Goal: Task Accomplishment & Management: Manage account settings

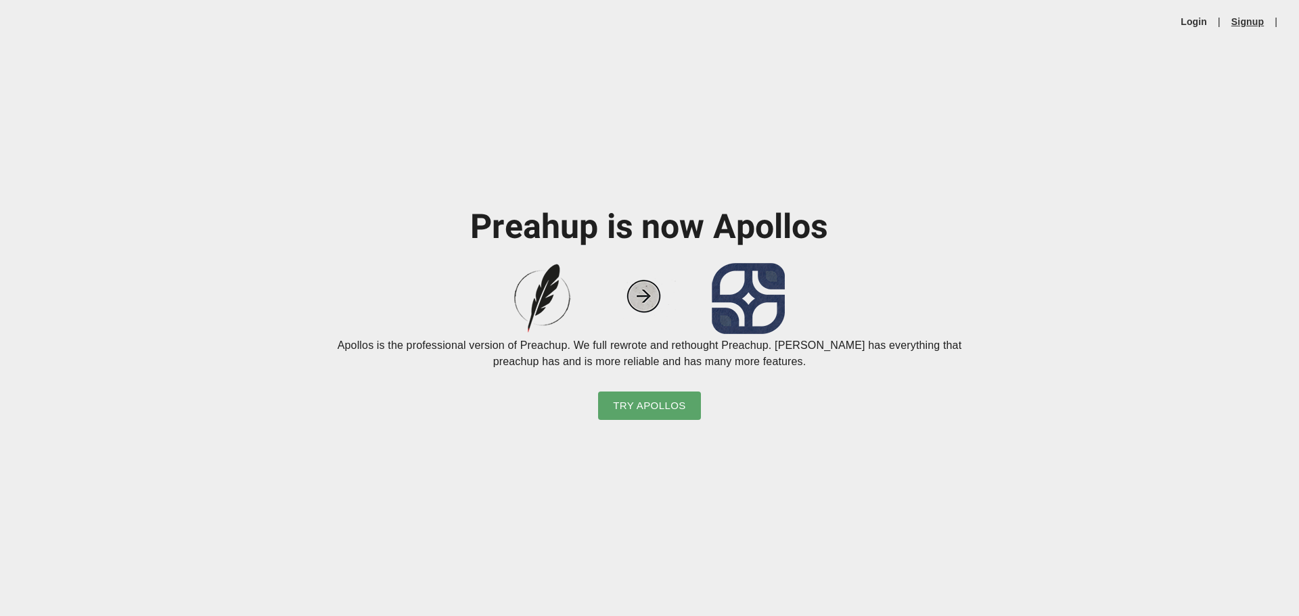
click at [1262, 22] on link "Signup" at bounding box center [1247, 22] width 32 height 14
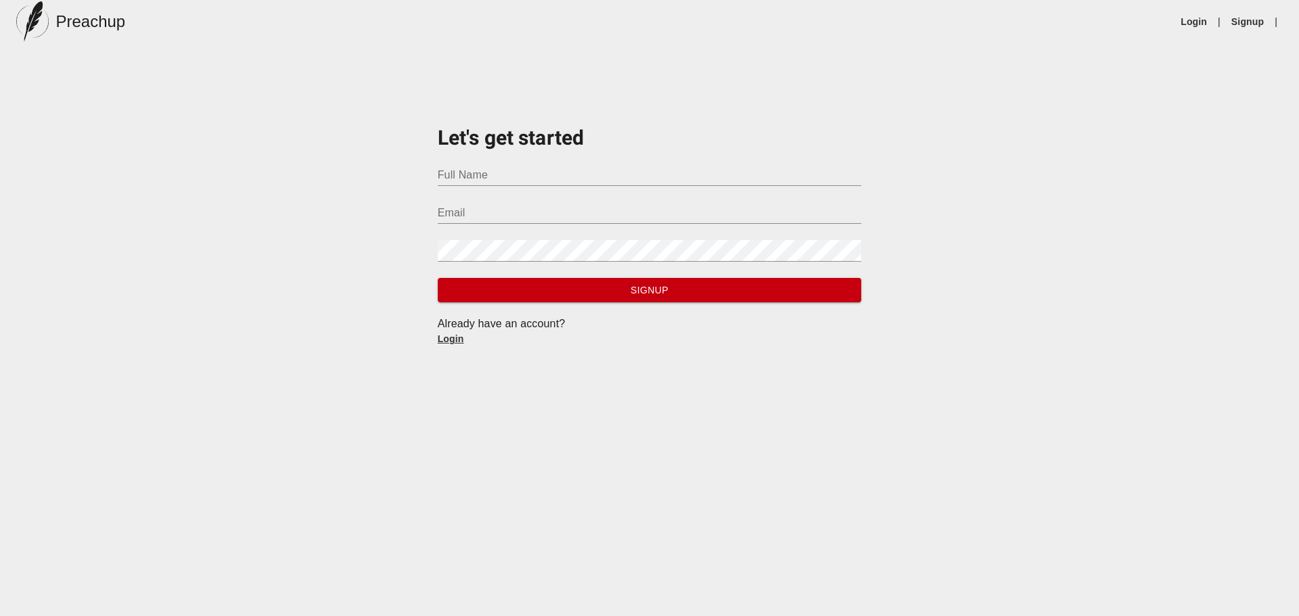
click at [597, 164] on input "Full Name" at bounding box center [650, 175] width 424 height 22
type input "[PERSON_NAME]"
type input "[EMAIL_ADDRESS][DOMAIN_NAME]"
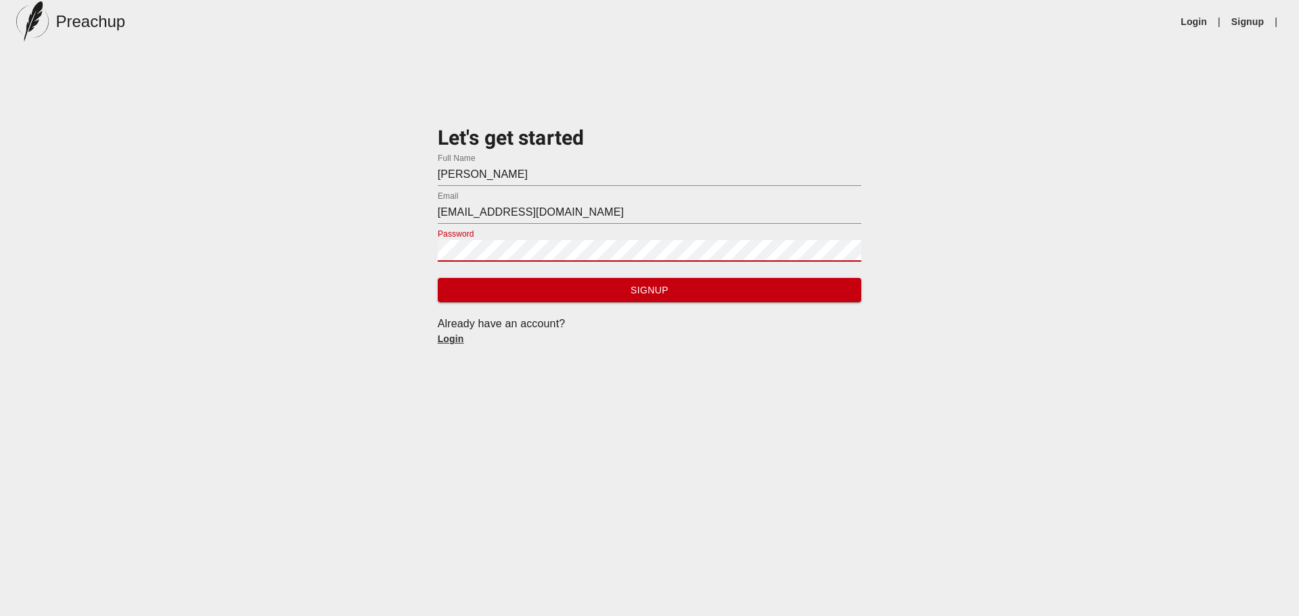
click at [596, 291] on span "Signup" at bounding box center [650, 290] width 403 height 17
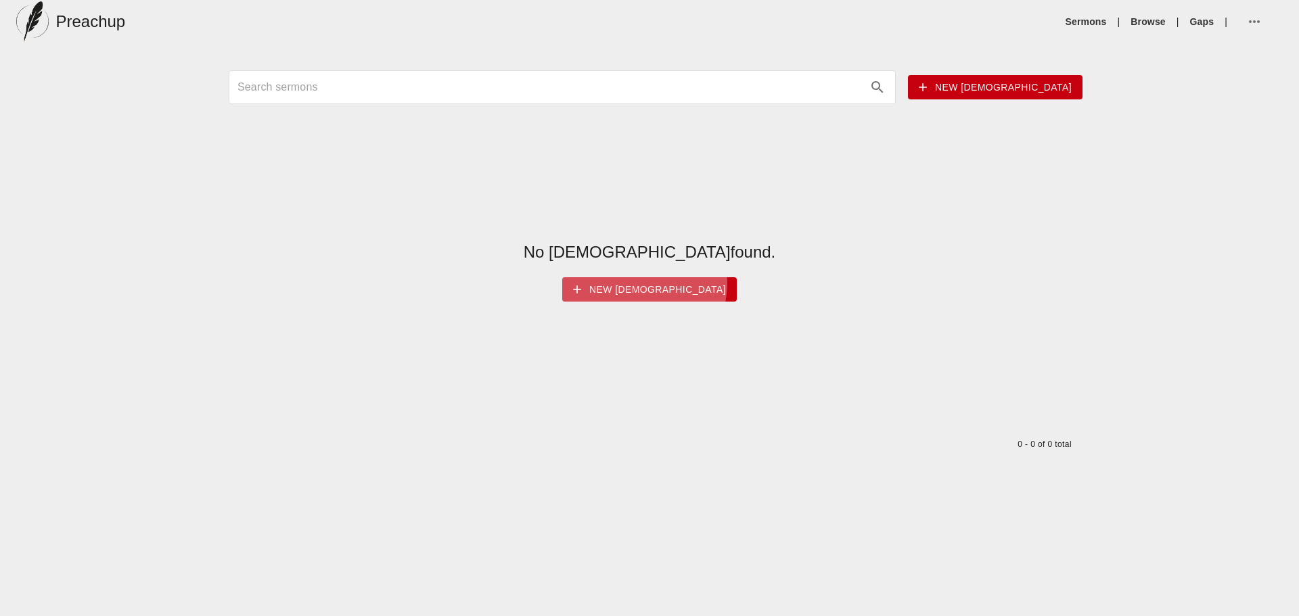
click at [677, 283] on span "New [DEMOGRAPHIC_DATA]" at bounding box center [649, 289] width 153 height 17
click at [1001, 89] on span "New [DEMOGRAPHIC_DATA]" at bounding box center [995, 87] width 153 height 17
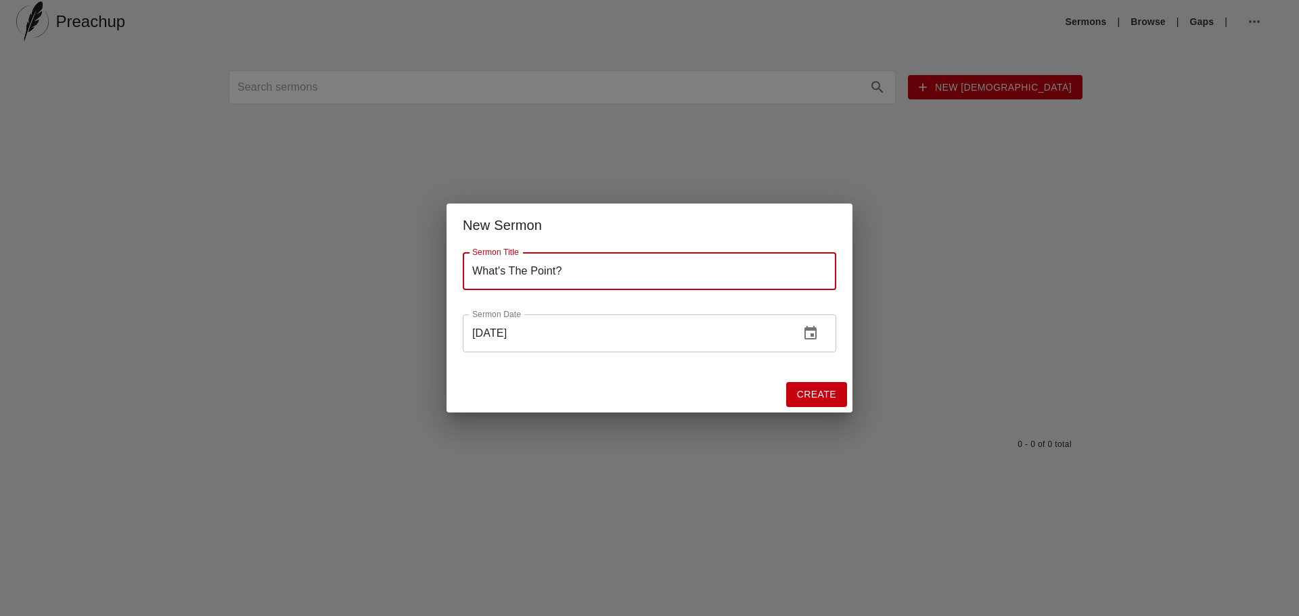
type input "What's The Point?"
click at [767, 346] on input "[DATE]" at bounding box center [626, 334] width 326 height 38
click at [740, 339] on input "[DATE]" at bounding box center [626, 334] width 326 height 38
click at [803, 392] on span "Create" at bounding box center [816, 394] width 39 height 17
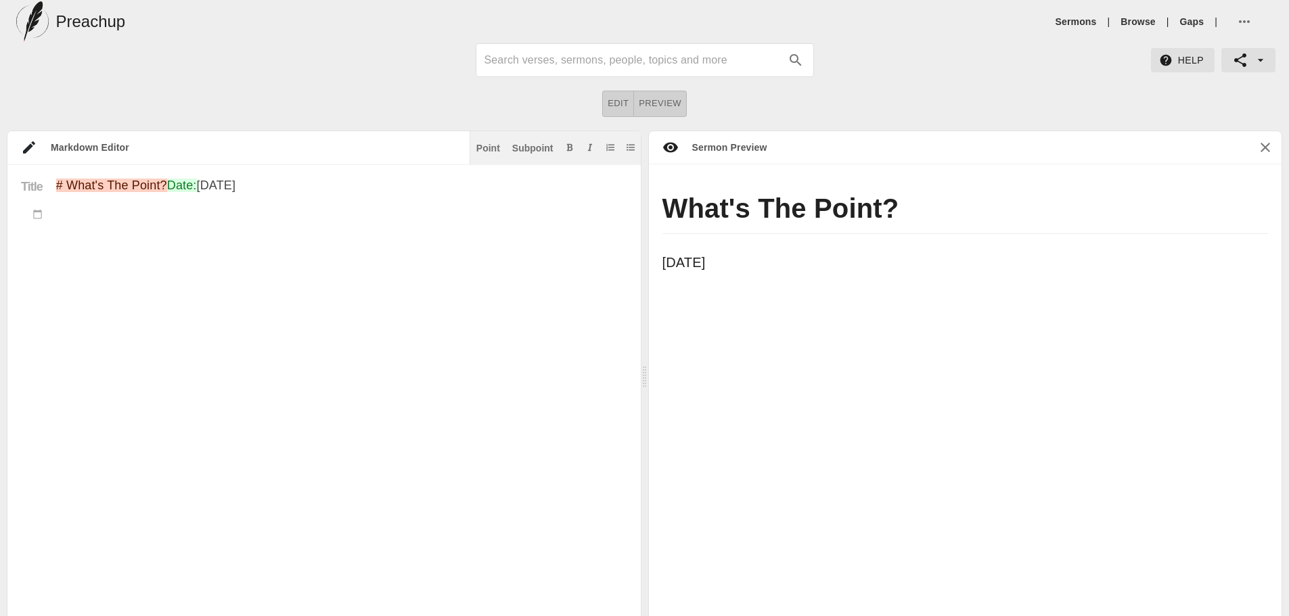
click at [180, 240] on textarea "# What's The Point? Date: [DATE]" at bounding box center [341, 402] width 571 height 446
click at [707, 218] on h1 "What's The Point?" at bounding box center [965, 212] width 606 height 43
click at [729, 265] on p "[DATE]" at bounding box center [950, 263] width 576 height 20
click at [749, 260] on p "[DATE]" at bounding box center [950, 263] width 576 height 20
click at [743, 294] on div "What's The Point? [DATE]" at bounding box center [965, 393] width 633 height 459
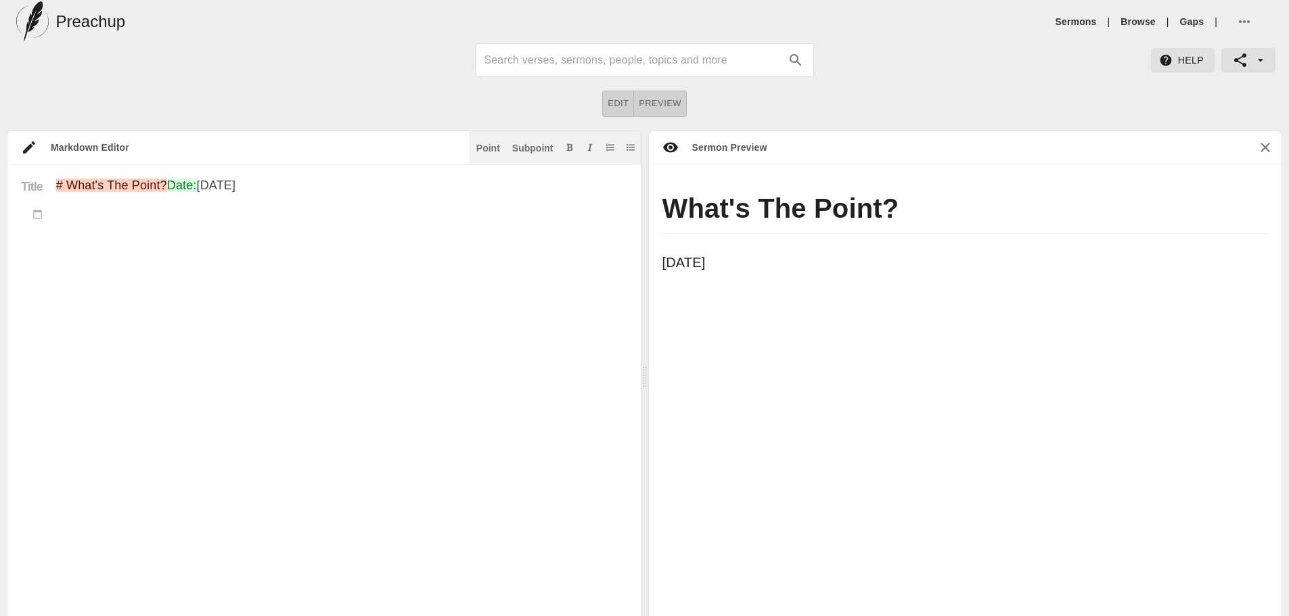
drag, startPoint x: 729, startPoint y: 311, endPoint x: 728, endPoint y: 328, distance: 17.0
click at [729, 315] on div "What's The Point? [DATE]" at bounding box center [965, 393] width 633 height 459
click at [727, 331] on div "What's The Point? [DATE]" at bounding box center [965, 393] width 633 height 459
click at [335, 279] on textarea "# What's The Point? Date: [DATE]" at bounding box center [341, 402] width 571 height 446
paste textarea "Loremi Dolorsitam: Cons’a eli Seddo? Eiusmodtempo (Incididu, Utlabo Etdolor Mag…"
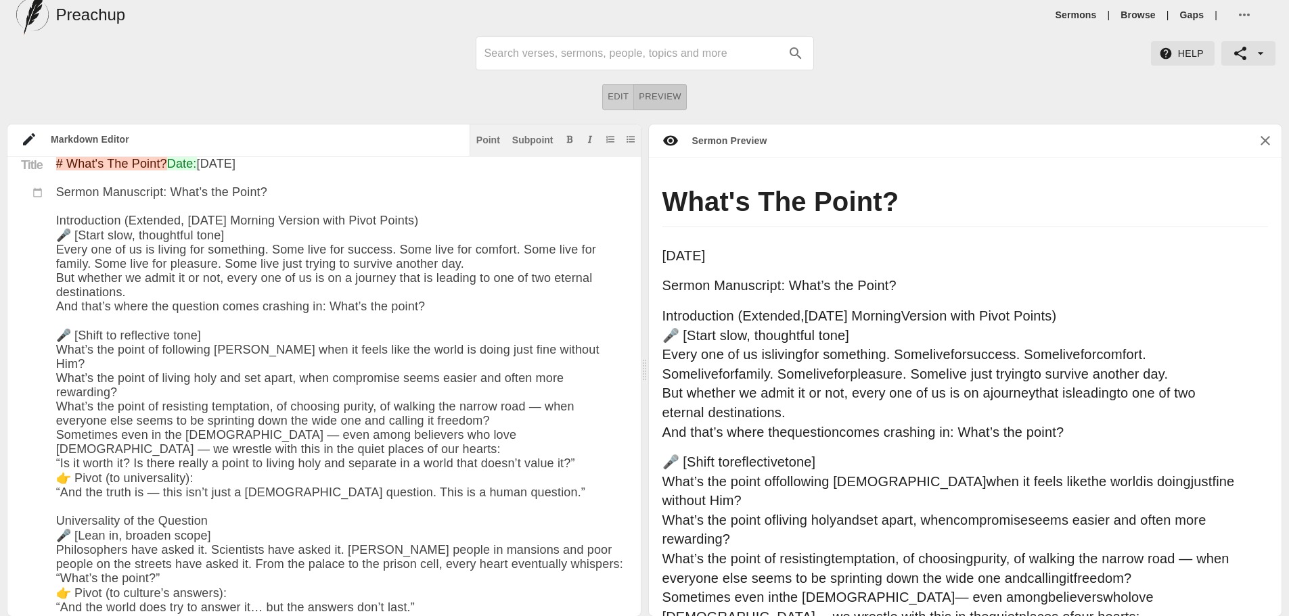
type textarea "# Lore'i Dol Sitam? Cons: Adi 3el 1171 Seddoe Temporinci: Utla’e dol Magna? Ali…"
click at [656, 99] on span "Preview" at bounding box center [660, 97] width 43 height 16
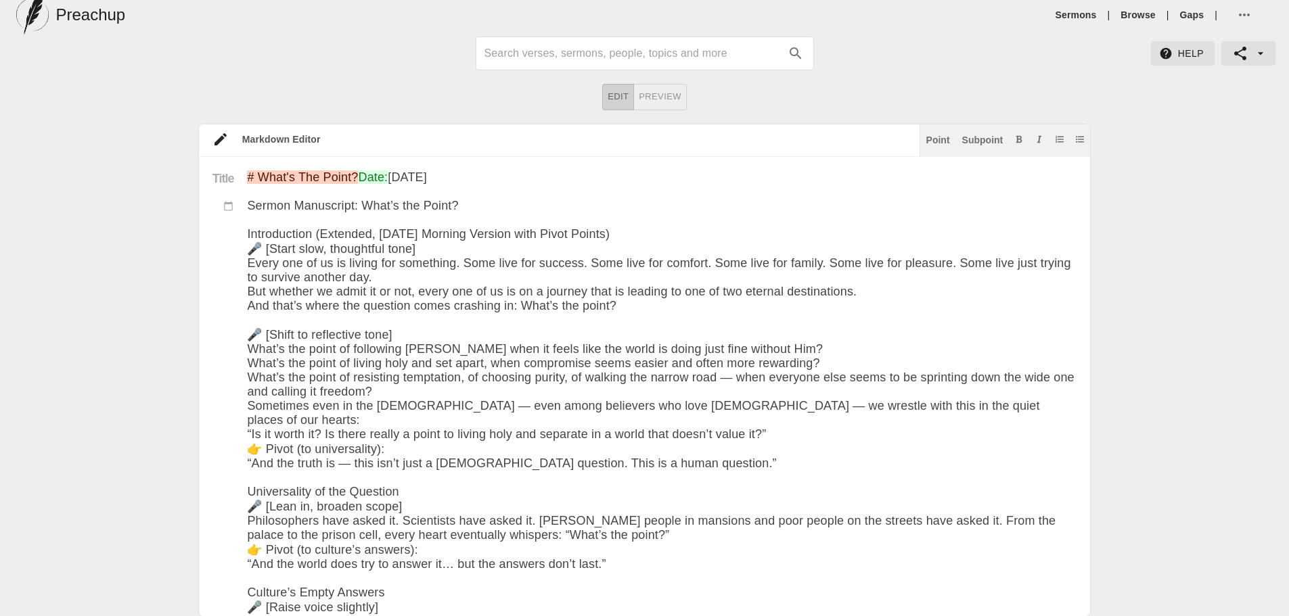
click at [665, 102] on span "Preview" at bounding box center [660, 97] width 43 height 16
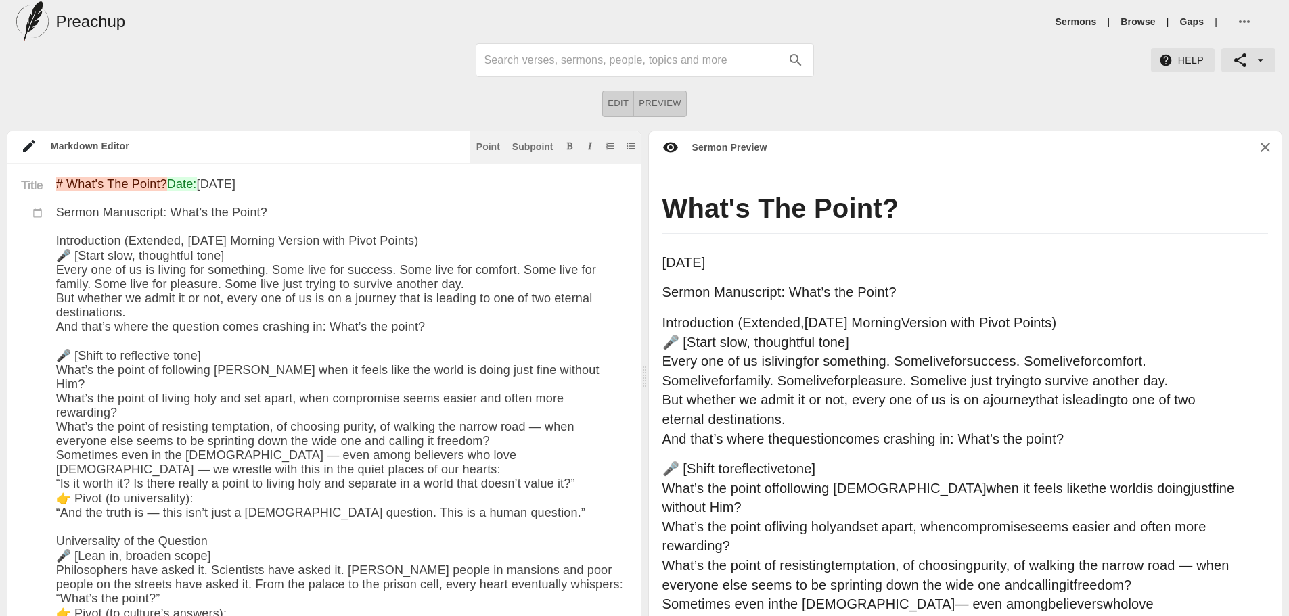
click at [1247, 60] on icon "button" at bounding box center [1240, 60] width 16 height 16
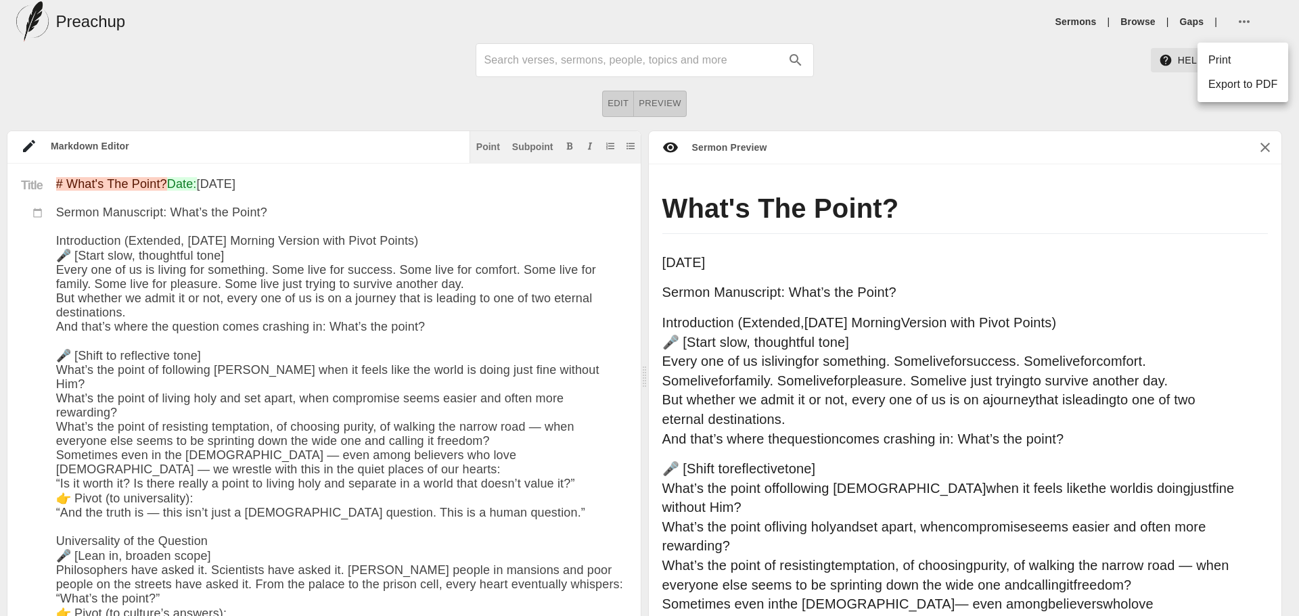
click at [1046, 101] on div at bounding box center [649, 308] width 1299 height 616
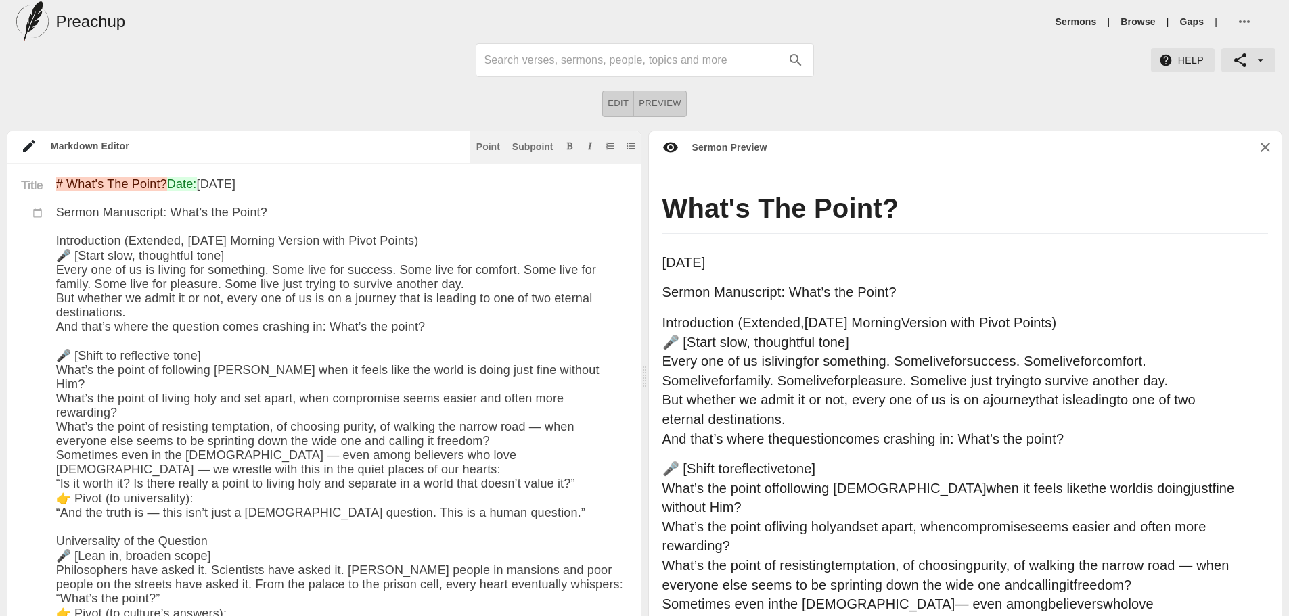
click at [1199, 26] on link "Gaps" at bounding box center [1192, 22] width 24 height 14
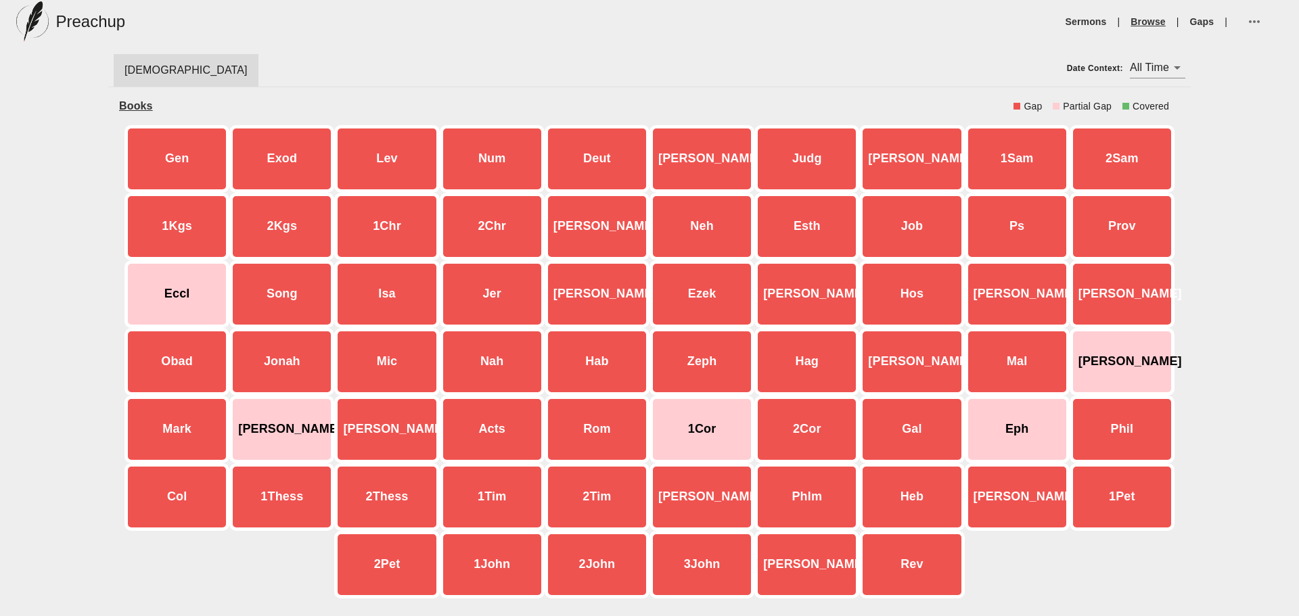
click at [1156, 26] on link "Browse" at bounding box center [1147, 22] width 35 height 14
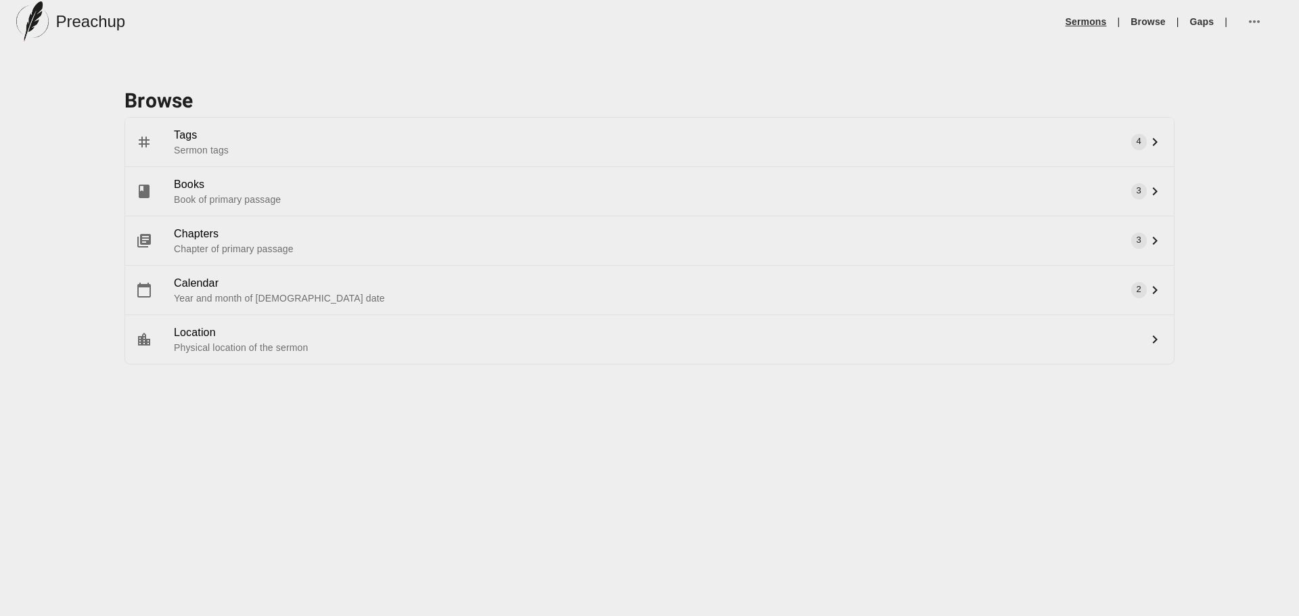
click at [1095, 24] on link "Sermons" at bounding box center [1086, 22] width 41 height 14
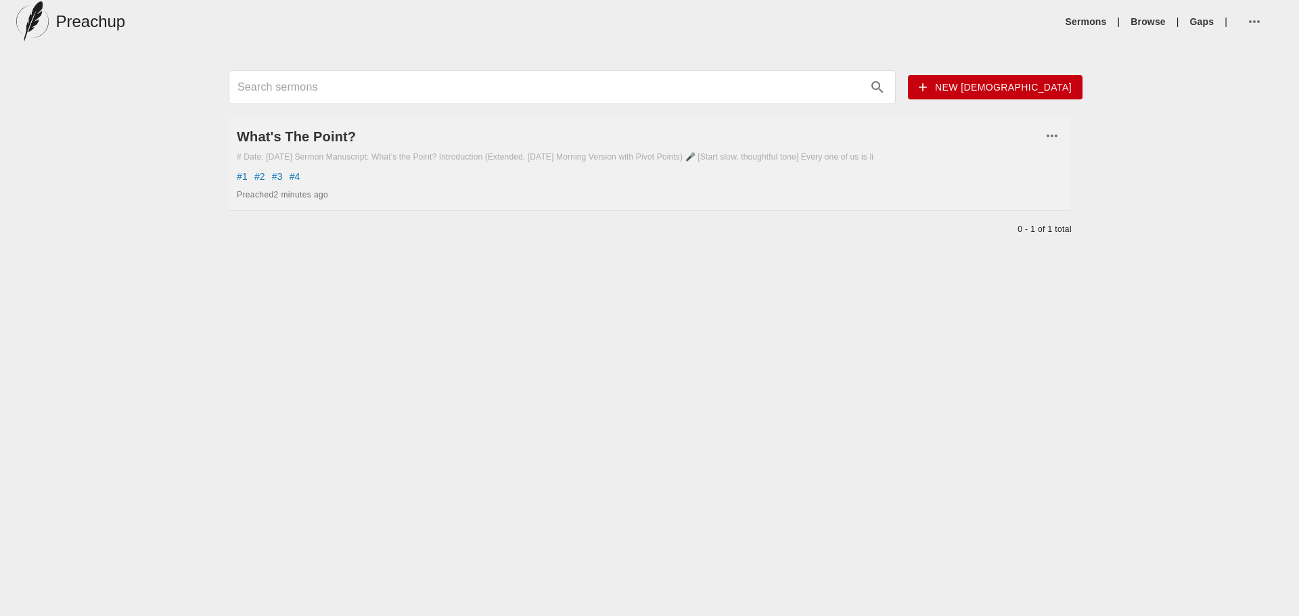
click at [1050, 139] on icon "button" at bounding box center [1052, 136] width 16 height 16
click at [335, 134] on div at bounding box center [649, 308] width 1299 height 616
click at [337, 138] on h6 "What's The Point?" at bounding box center [639, 137] width 805 height 22
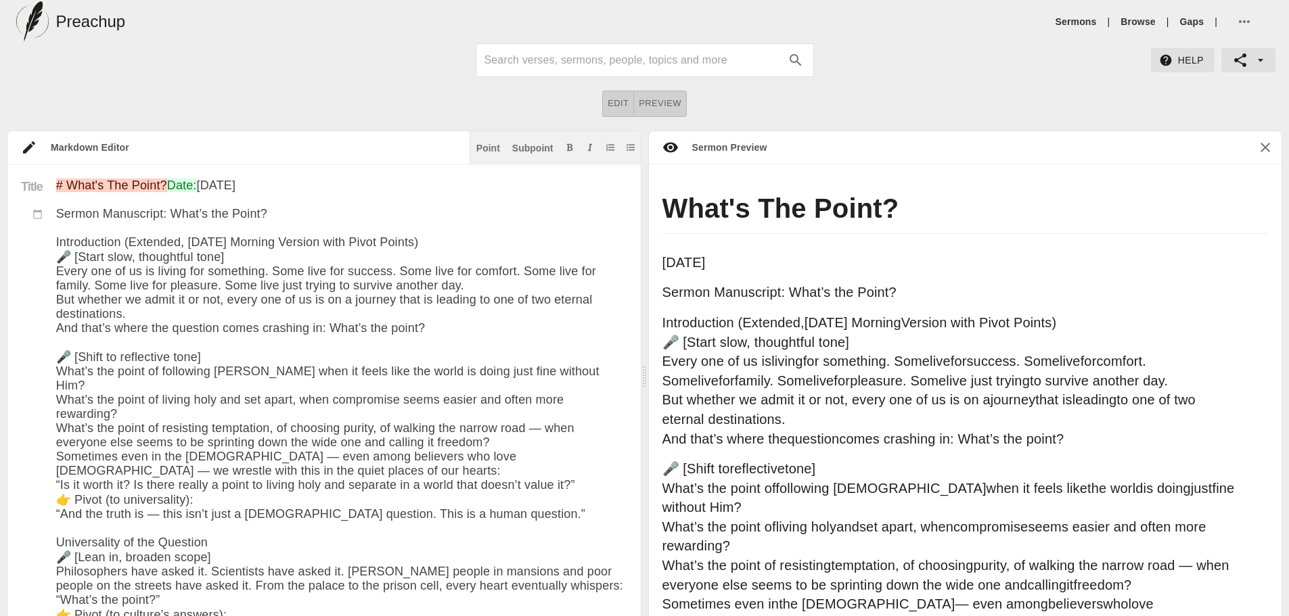
drag, startPoint x: 340, startPoint y: 259, endPoint x: 28, endPoint y: 231, distance: 312.4
click at [29, 145] on icon at bounding box center [29, 147] width 12 height 12
click at [39, 214] on icon at bounding box center [37, 214] width 10 height 10
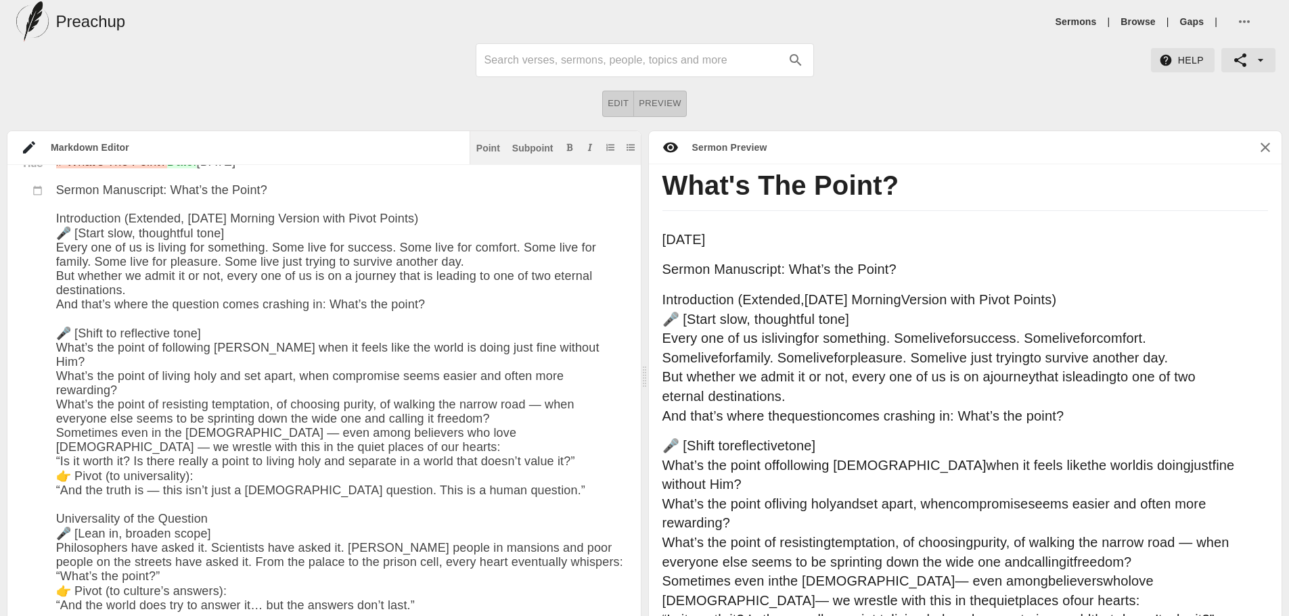
scroll to position [14, 0]
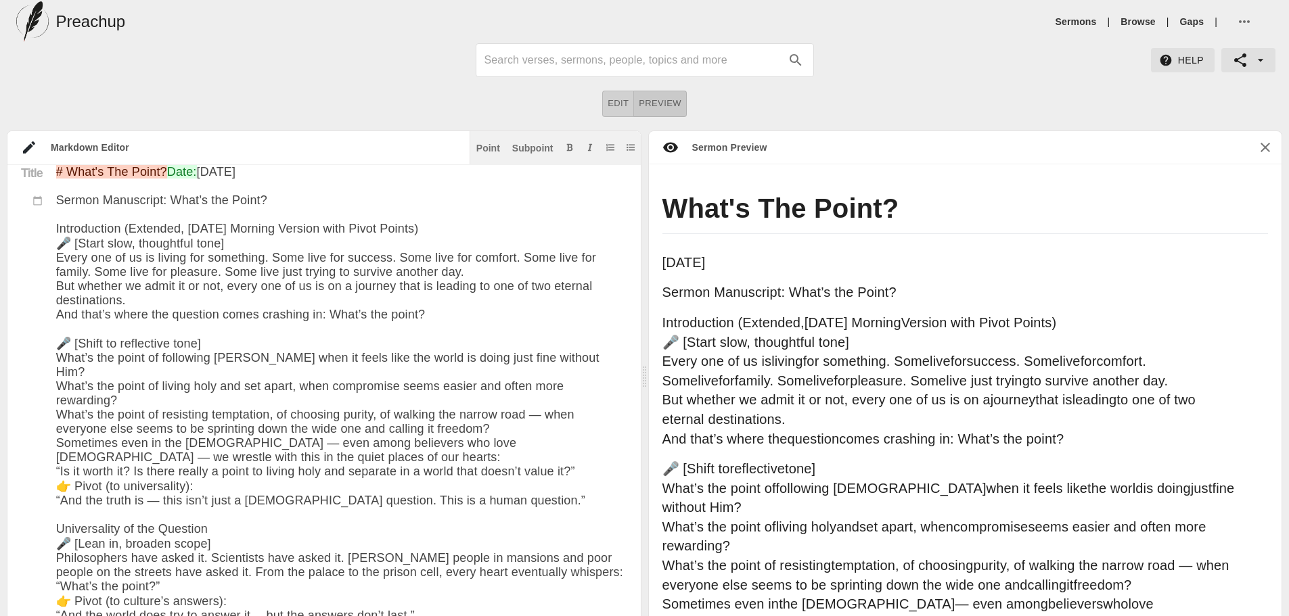
click at [674, 106] on span "Preview" at bounding box center [660, 104] width 43 height 16
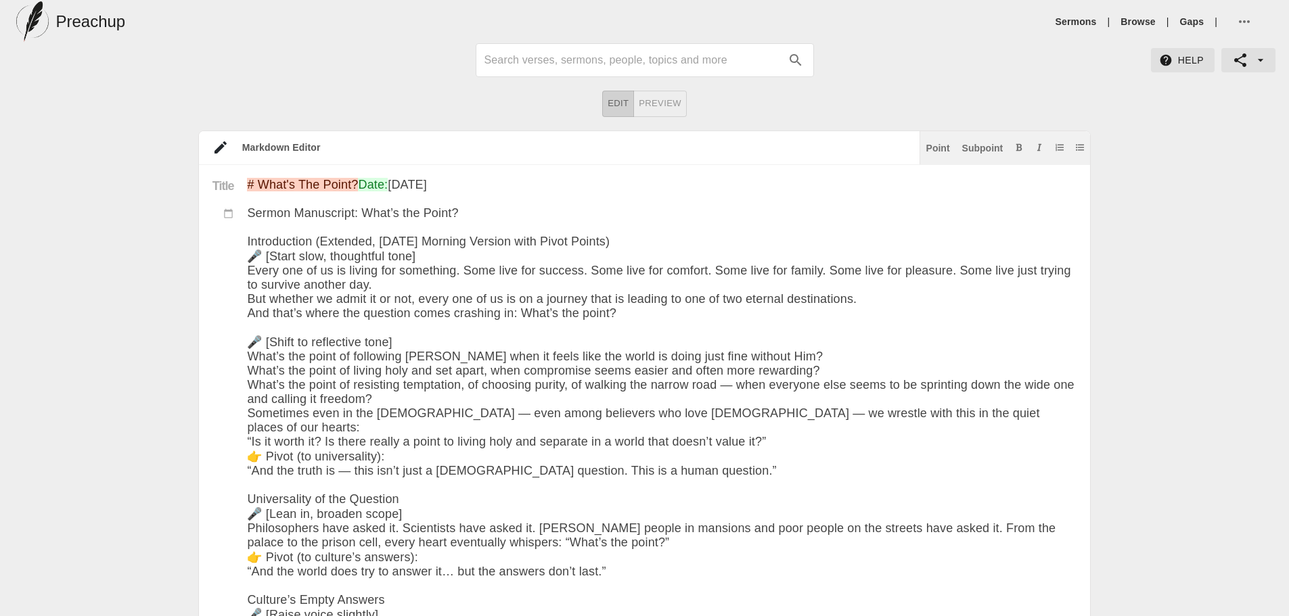
scroll to position [0, 0]
click at [1241, 58] on icon "button" at bounding box center [1240, 60] width 12 height 14
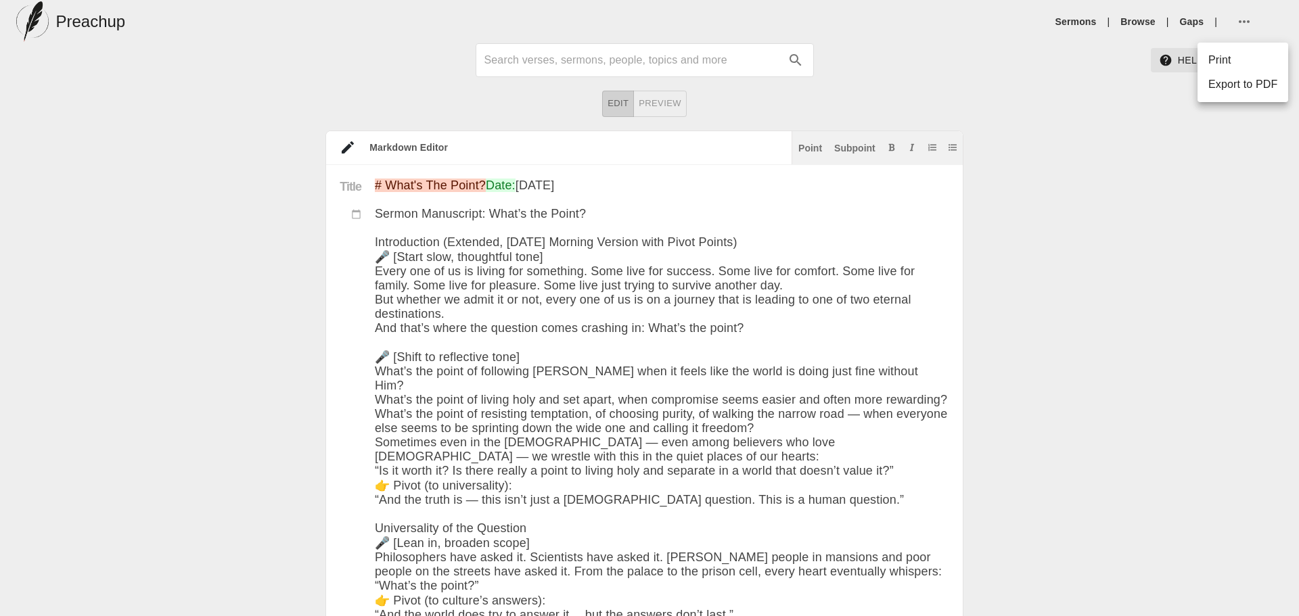
drag, startPoint x: 1145, startPoint y: 127, endPoint x: 1179, endPoint y: 91, distance: 49.8
click at [1145, 127] on div at bounding box center [649, 308] width 1299 height 616
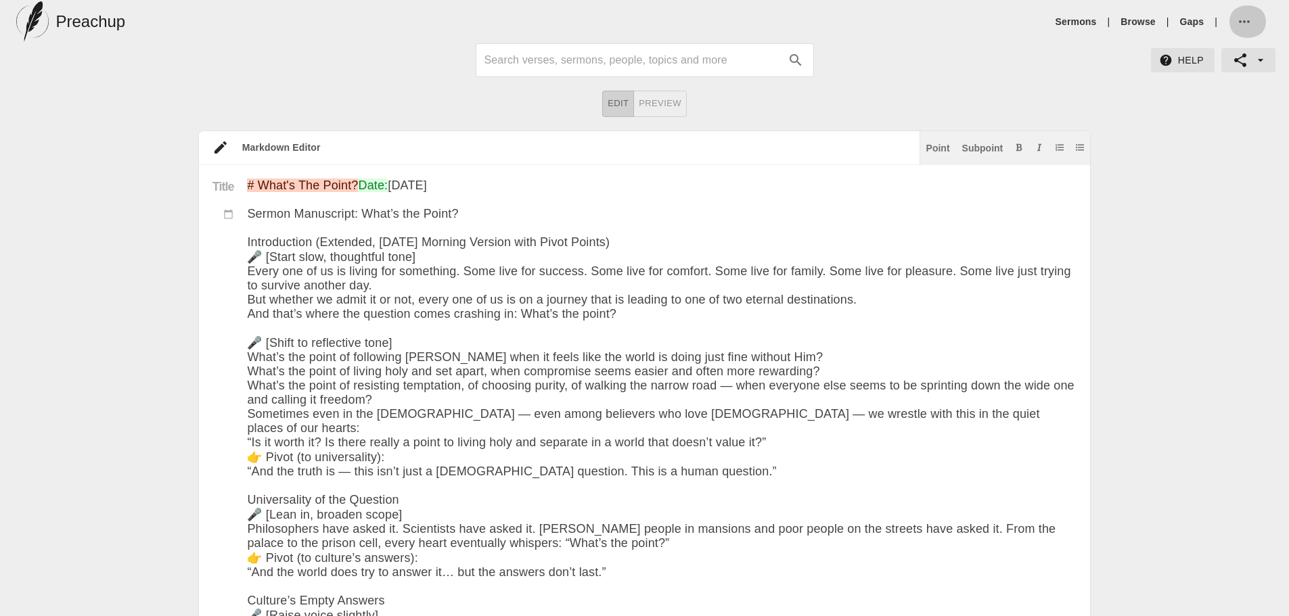
click at [1238, 24] on icon "button" at bounding box center [1244, 22] width 16 height 16
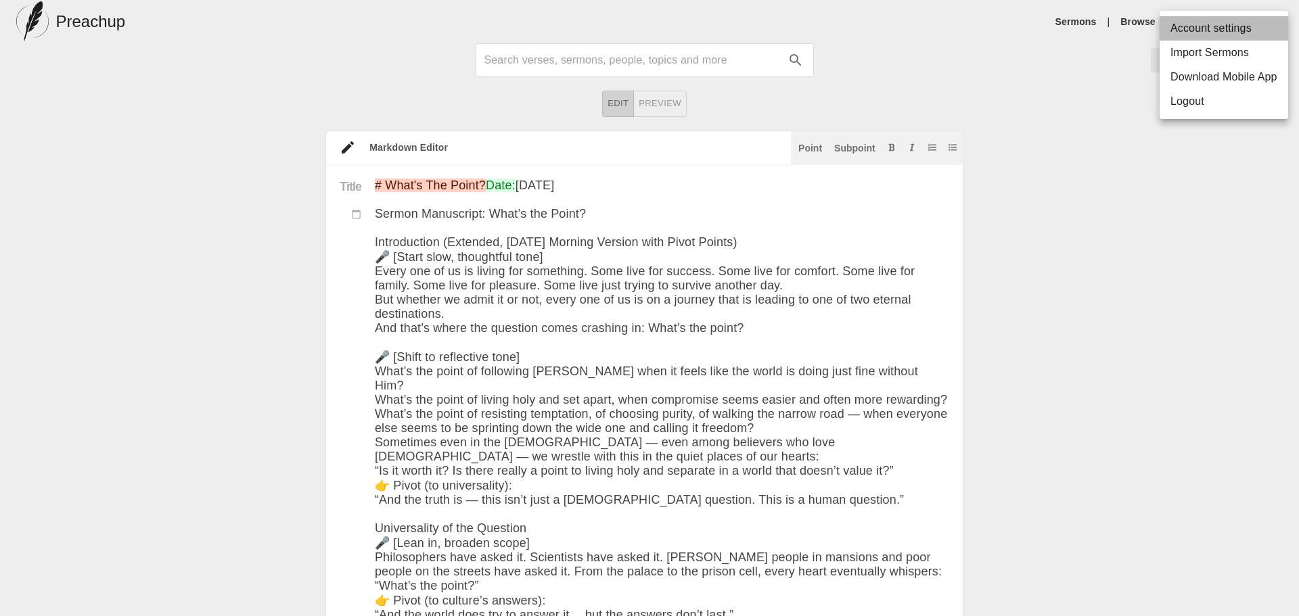
click at [1206, 37] on li "Account settings" at bounding box center [1224, 28] width 129 height 24
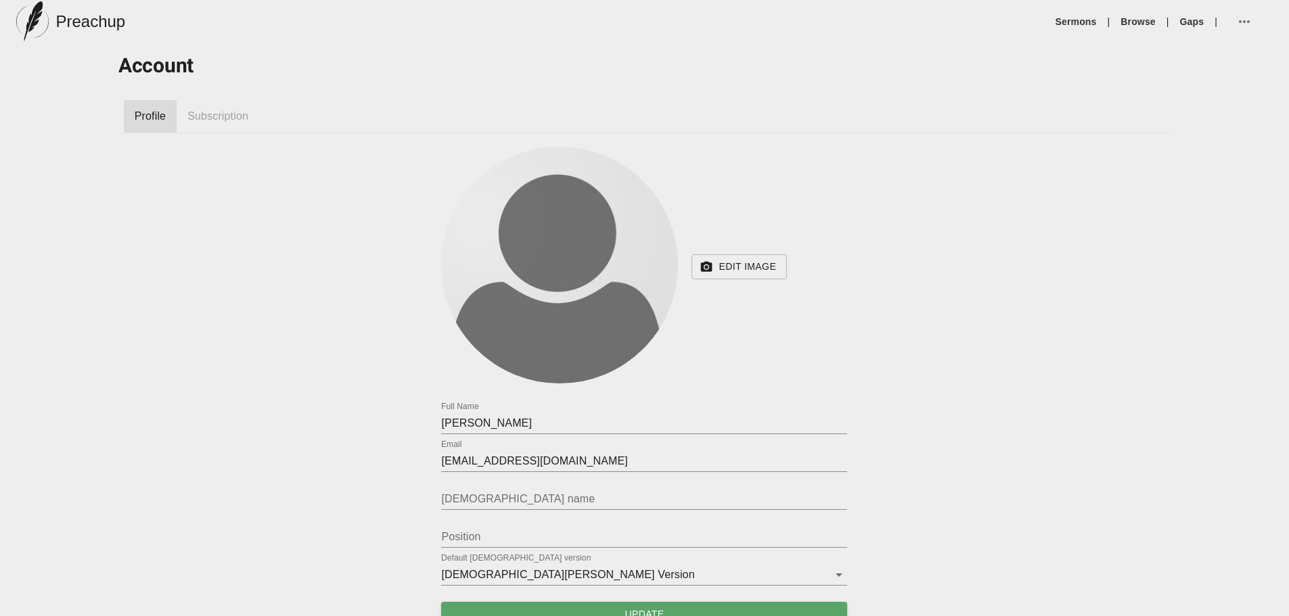
click at [247, 124] on span "Subscription" at bounding box center [217, 116] width 61 height 16
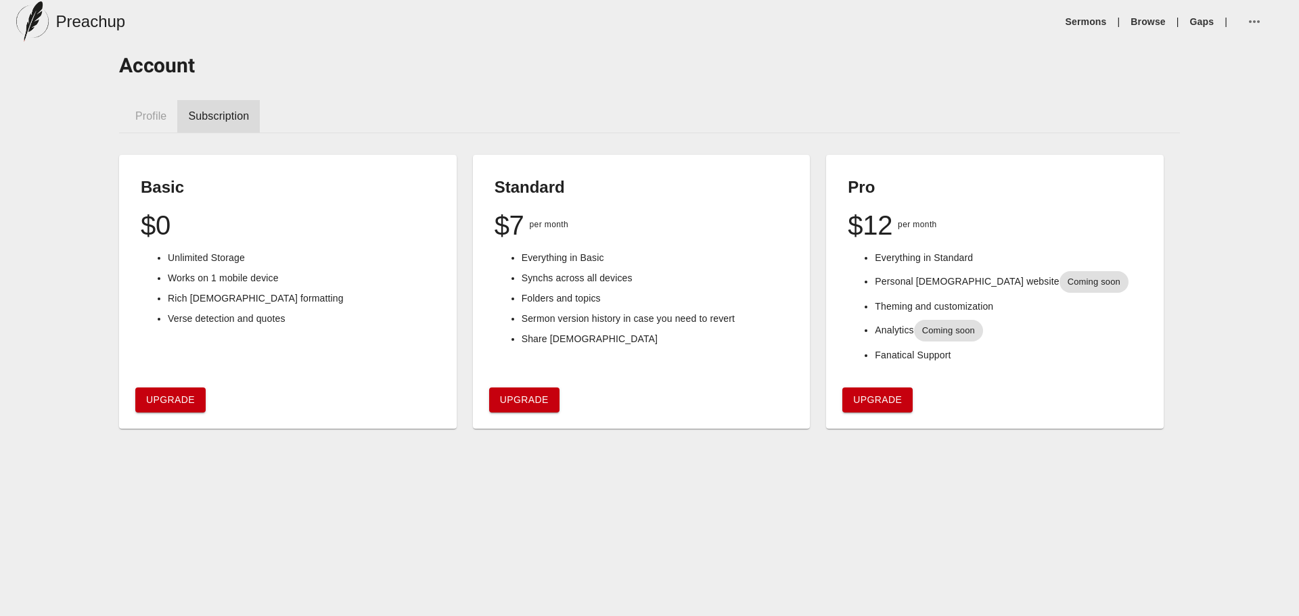
click at [160, 120] on span "Profile" at bounding box center [150, 116] width 31 height 16
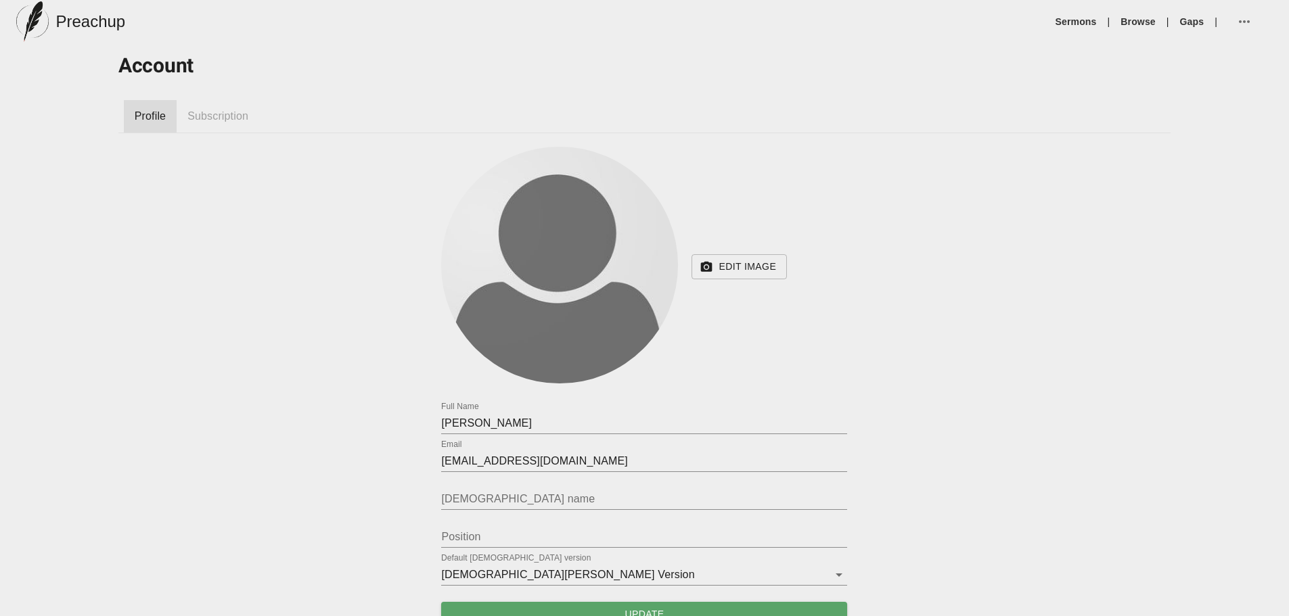
click at [227, 132] on div "Subscription" at bounding box center [218, 116] width 83 height 32
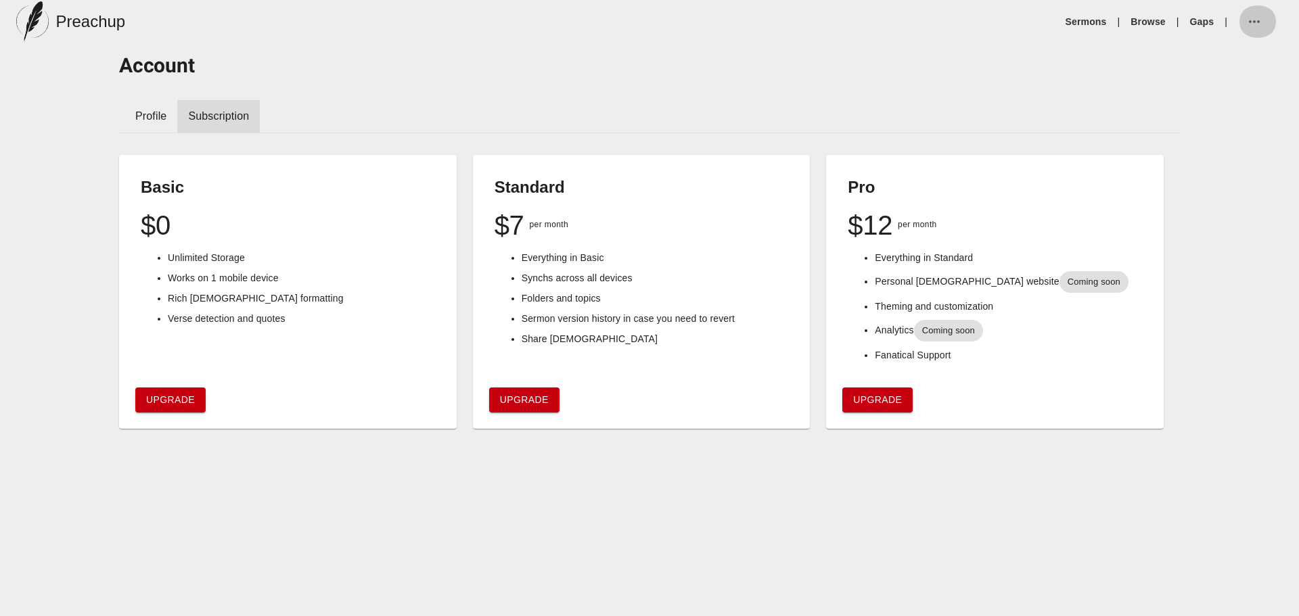
click at [1254, 24] on icon "button" at bounding box center [1254, 22] width 16 height 16
click at [1179, 28] on li "Account settings" at bounding box center [1224, 28] width 129 height 24
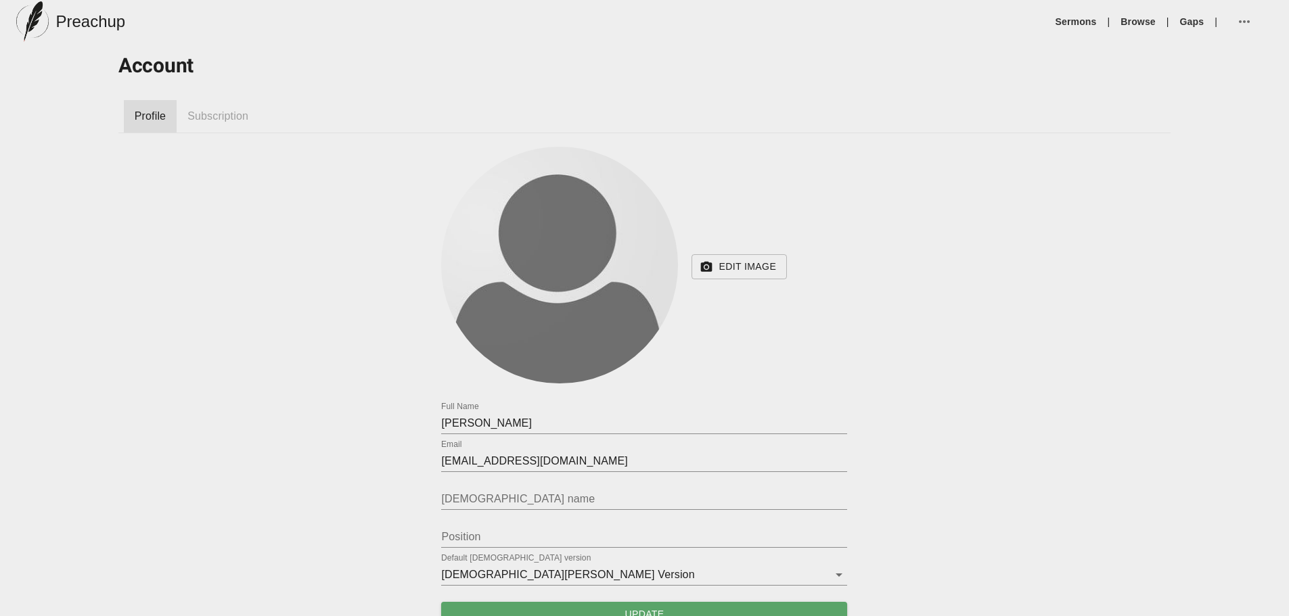
click at [237, 126] on div "Subscription" at bounding box center [218, 116] width 83 height 32
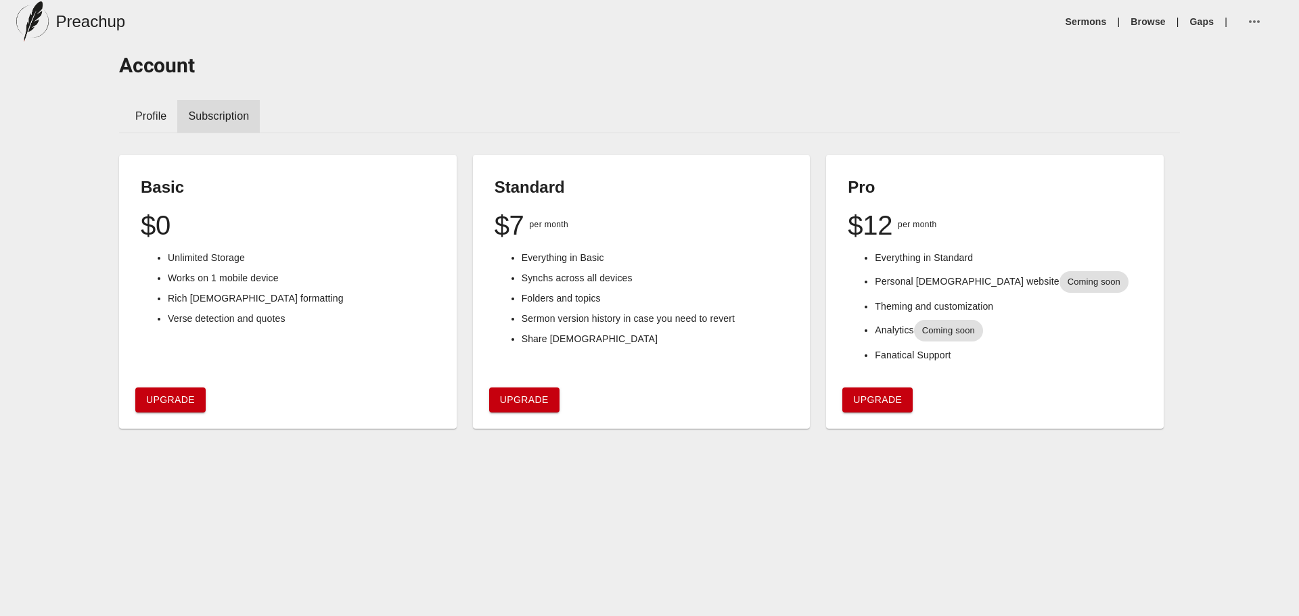
click at [1250, 21] on icon "button" at bounding box center [1254, 21] width 11 height 3
click at [1218, 103] on li "Logout" at bounding box center [1224, 101] width 129 height 24
